Goal: Check status: Check status

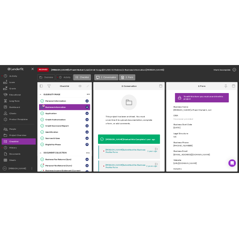
scroll to position [242, 0]
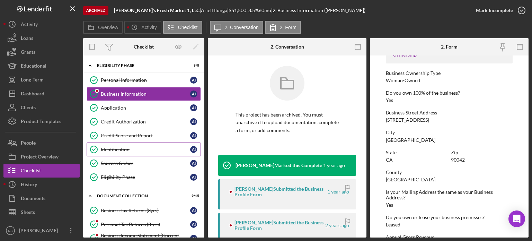
click at [119, 148] on div "Identification" at bounding box center [145, 150] width 89 height 6
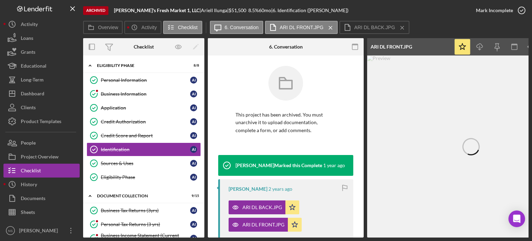
drag, startPoint x: 369, startPoint y: 238, endPoint x: 440, endPoint y: 229, distance: 71.9
click at [440, 229] on div "Archived Carla's Fresh Market 1, LLC | Ariell Ilunga | $51,500 8.5 % 60 mo | 6.…" at bounding box center [266, 120] width 532 height 241
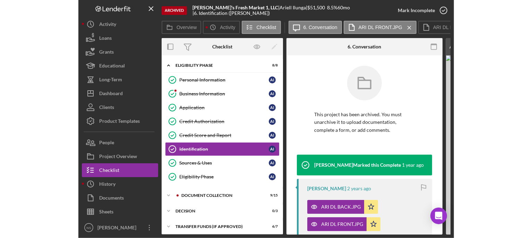
scroll to position [4, 0]
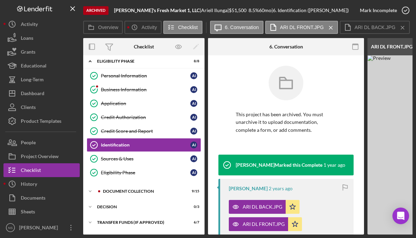
drag, startPoint x: 173, startPoint y: 138, endPoint x: 220, endPoint y: 142, distance: 46.6
click at [220, 142] on div "Overview Internal Workflow Stage Done Icon/Dropdown Arrow Icon/Archived Archive…" at bounding box center [247, 136] width 329 height 197
drag, startPoint x: 190, startPoint y: 138, endPoint x: 217, endPoint y: 139, distance: 27.1
click at [217, 139] on div "Overview Internal Workflow Stage Done Icon/Dropdown Arrow Icon/Archived Archive…" at bounding box center [247, 136] width 329 height 197
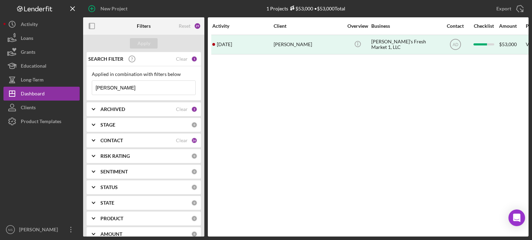
click at [124, 89] on input "[PERSON_NAME]" at bounding box center [143, 88] width 103 height 14
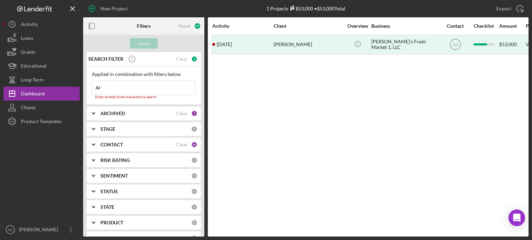
type input "A"
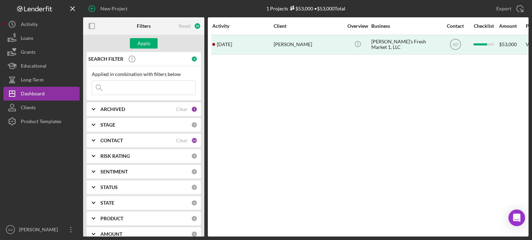
type input "g"
type input "[PERSON_NAME]"
click at [145, 42] on div "Apply" at bounding box center [144, 43] width 13 height 10
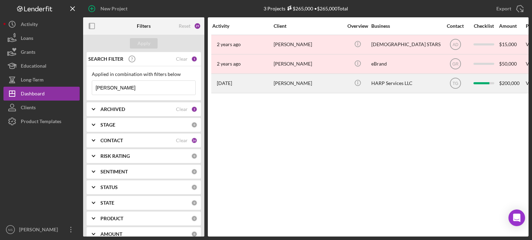
click at [271, 84] on div "[DATE] [PERSON_NAME]" at bounding box center [242, 83] width 61 height 18
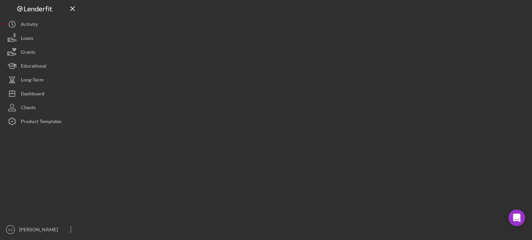
click at [271, 84] on div at bounding box center [306, 118] width 446 height 236
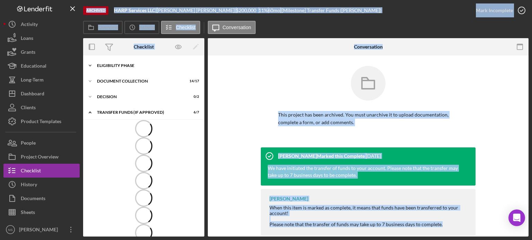
scroll to position [2, 0]
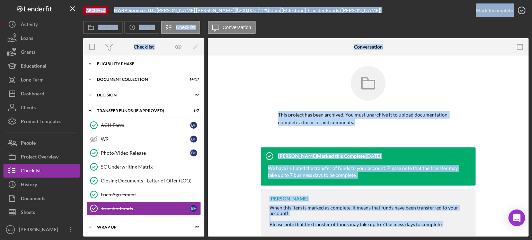
click at [120, 62] on div "Eligibility Phase" at bounding box center [146, 64] width 99 height 4
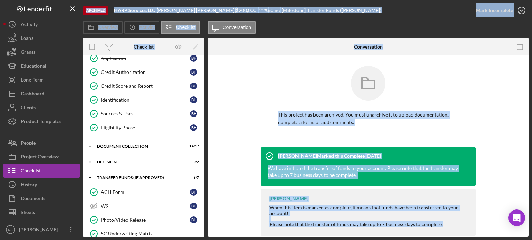
scroll to position [71, 0]
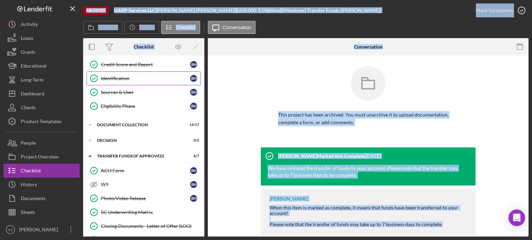
click at [114, 79] on div "Identification" at bounding box center [145, 79] width 89 height 6
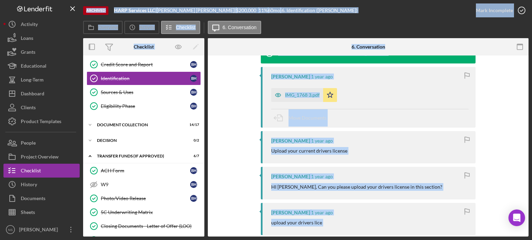
scroll to position [104, 0]
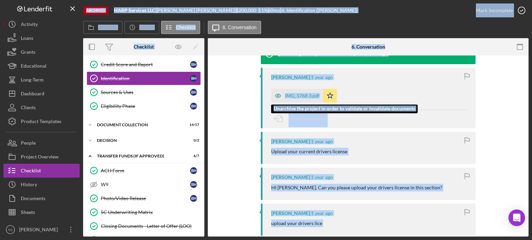
click at [302, 94] on div "IMG_1768 3.pdf" at bounding box center [302, 96] width 35 height 6
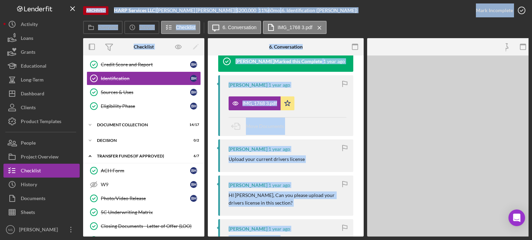
scroll to position [112, 0]
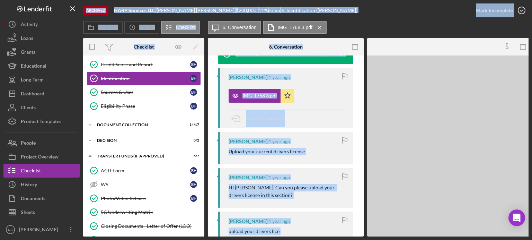
click at [301, 95] on div "IMG_1768 3.pdf Icon/Star" at bounding box center [288, 93] width 118 height 17
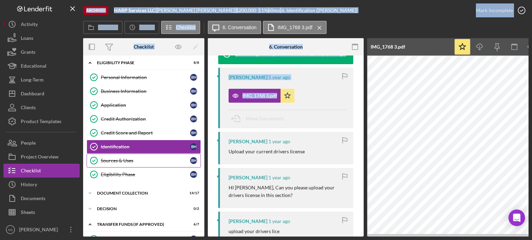
scroll to position [2, 0]
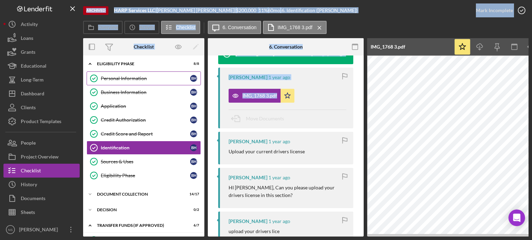
click at [127, 80] on div "Personal Information" at bounding box center [145, 79] width 89 height 6
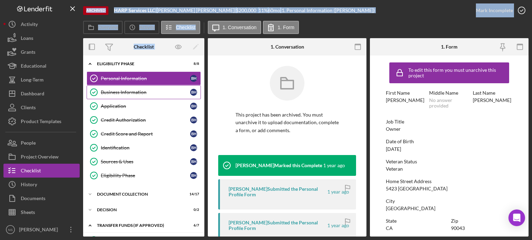
click at [119, 93] on div "Business Information" at bounding box center [145, 92] width 89 height 6
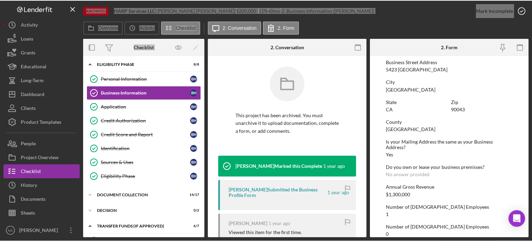
scroll to position [312, 0]
